Goal: Information Seeking & Learning: Check status

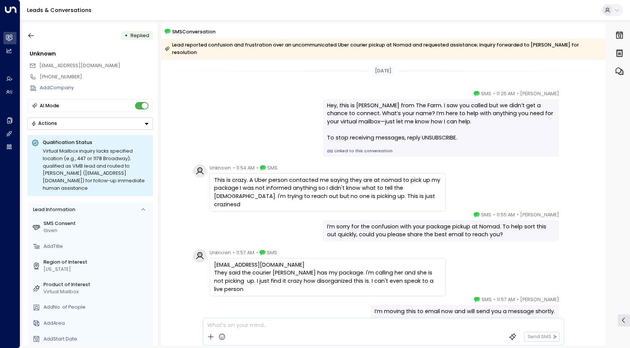
scroll to position [26, 0]
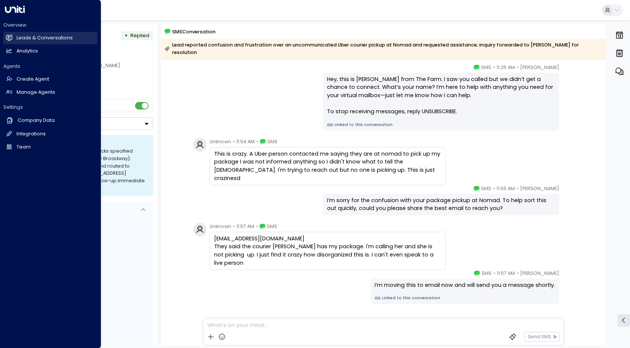
click at [32, 40] on h2 "Leads & Conversations" at bounding box center [45, 38] width 56 height 7
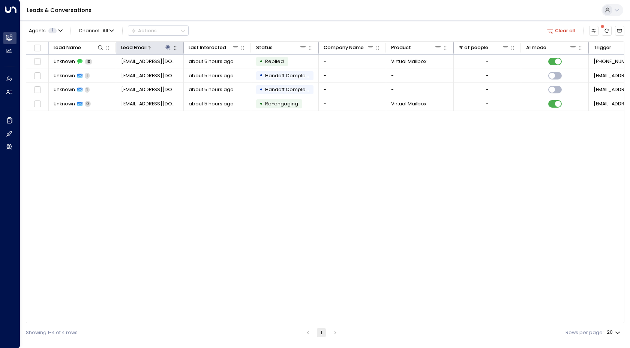
click at [167, 48] on icon at bounding box center [168, 47] width 5 height 5
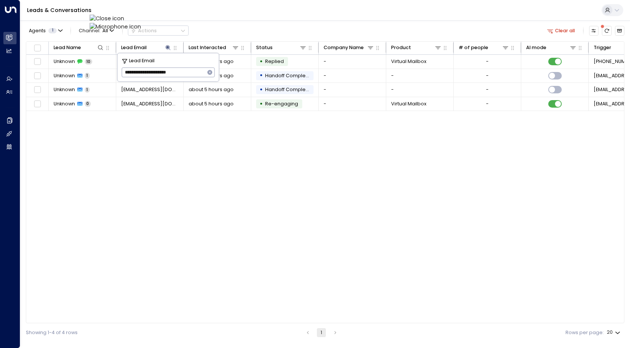
click at [210, 75] on icon "button" at bounding box center [210, 72] width 6 height 6
click at [193, 75] on input "text" at bounding box center [168, 72] width 93 height 13
paste input "**********"
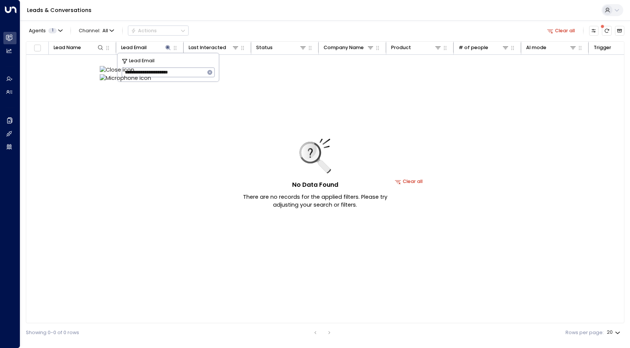
type input "**********"
click at [209, 70] on icon "button" at bounding box center [210, 72] width 6 height 6
click at [186, 75] on input "text" at bounding box center [168, 72] width 93 height 13
paste input "**********"
type input "**********"
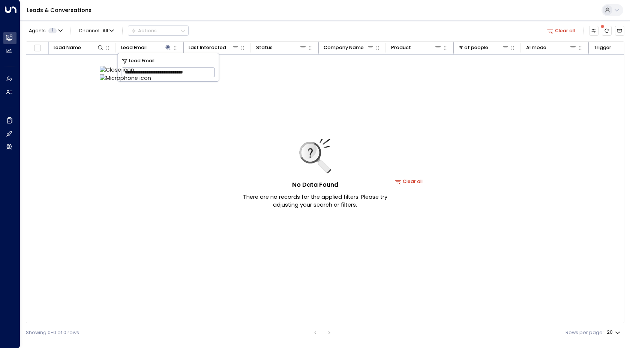
scroll to position [0, 4]
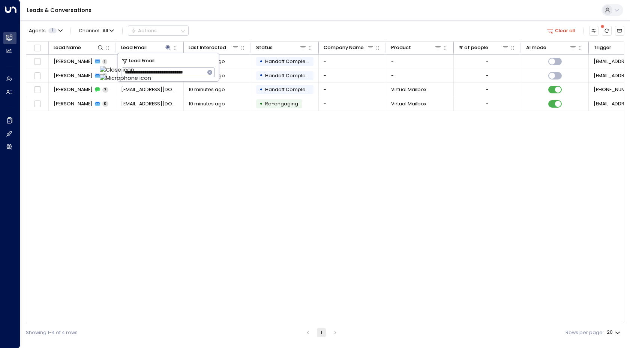
click at [90, 126] on div "Lead Name Lead Email Last Interacted Status Company Name Product # of people AI…" at bounding box center [325, 182] width 599 height 283
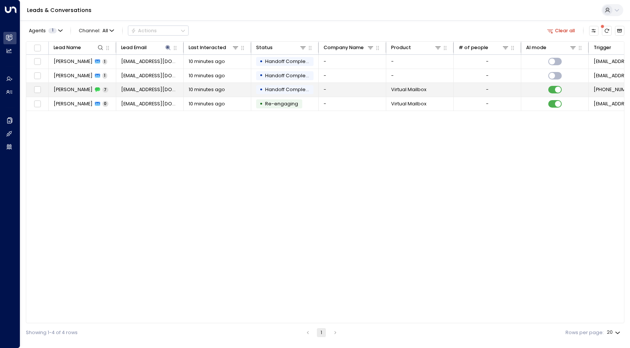
click at [59, 89] on span "[PERSON_NAME]" at bounding box center [73, 89] width 39 height 7
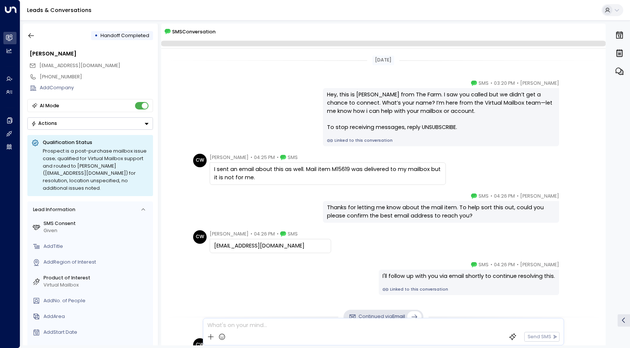
scroll to position [134, 0]
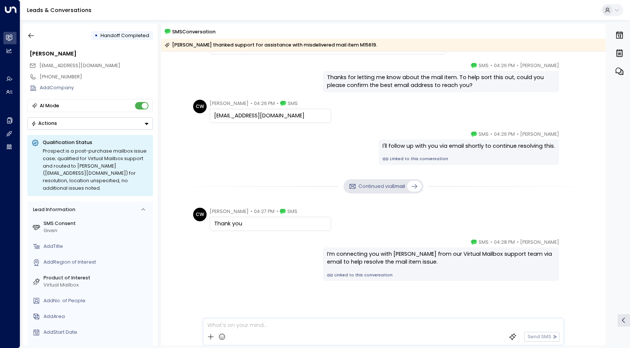
click at [182, 175] on div "Continued via Email" at bounding box center [383, 187] width 445 height 28
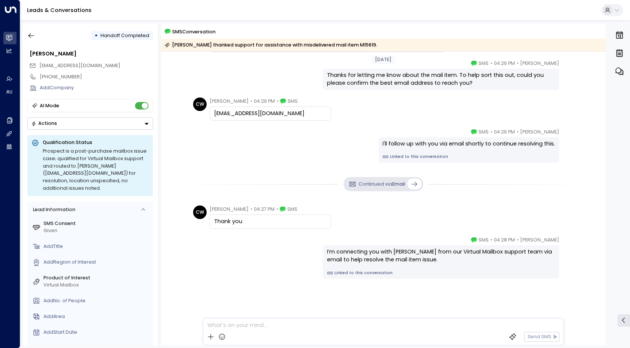
scroll to position [137, 0]
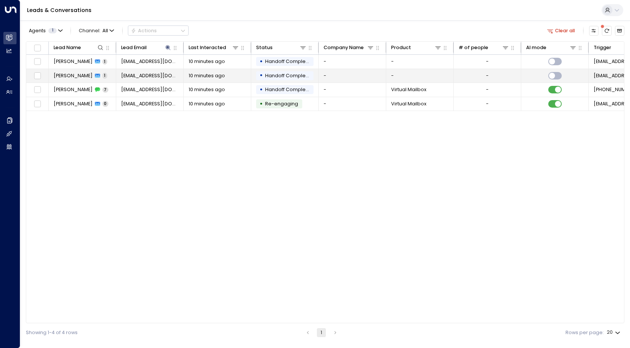
click at [66, 76] on span "[PERSON_NAME]" at bounding box center [73, 75] width 39 height 7
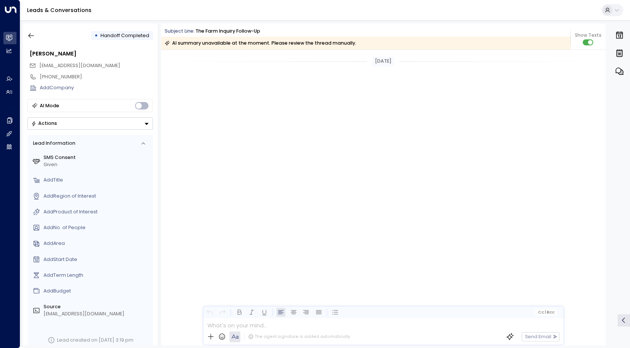
scroll to position [408, 0]
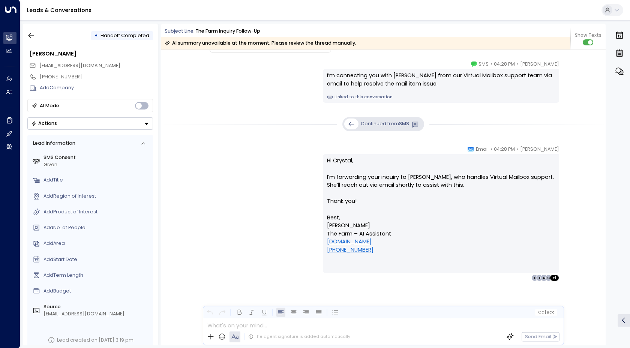
click at [298, 191] on div "[PERSON_NAME] • 04:28 PM • Email Hi [PERSON_NAME], I’m forwarding your inquiry …" at bounding box center [383, 214] width 385 height 136
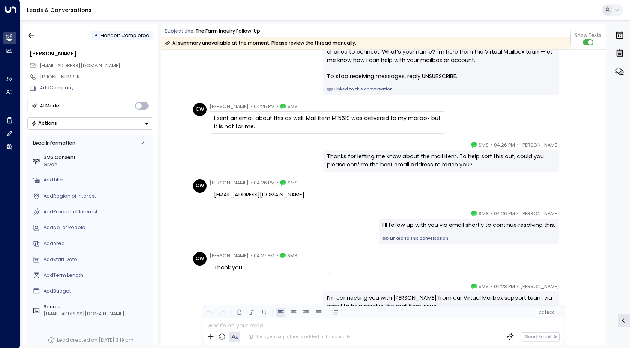
scroll to position [50, 0]
